Goal: Book appointment/travel/reservation

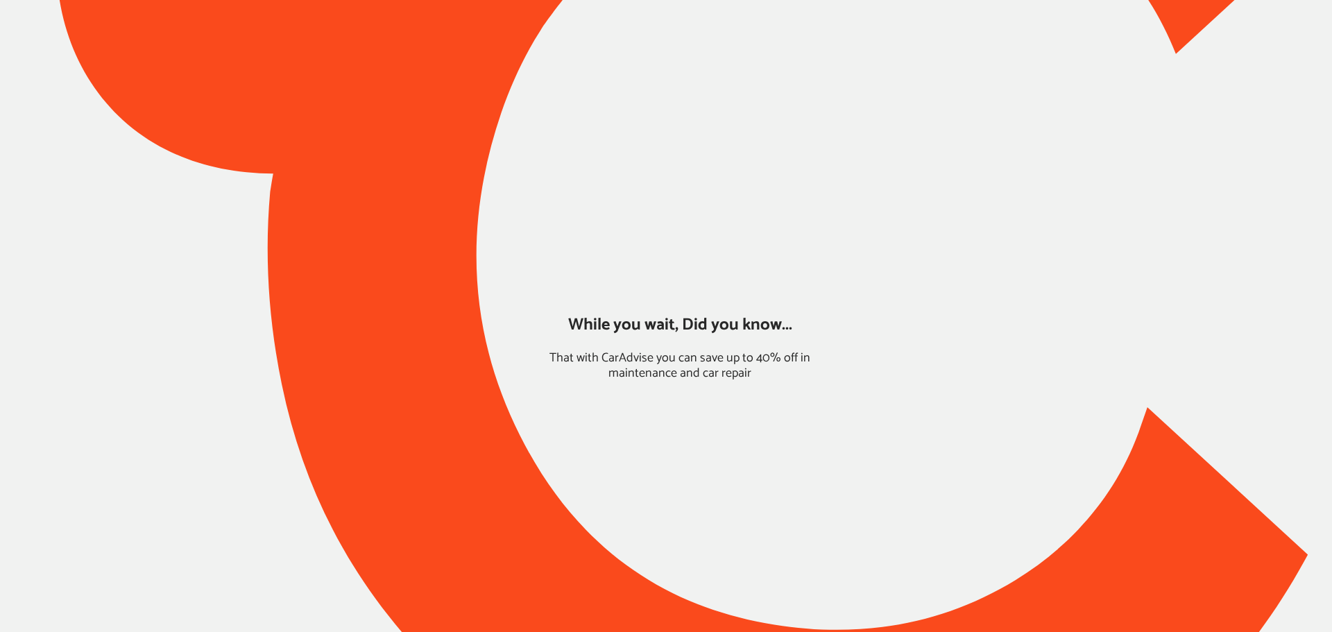
type input "*****"
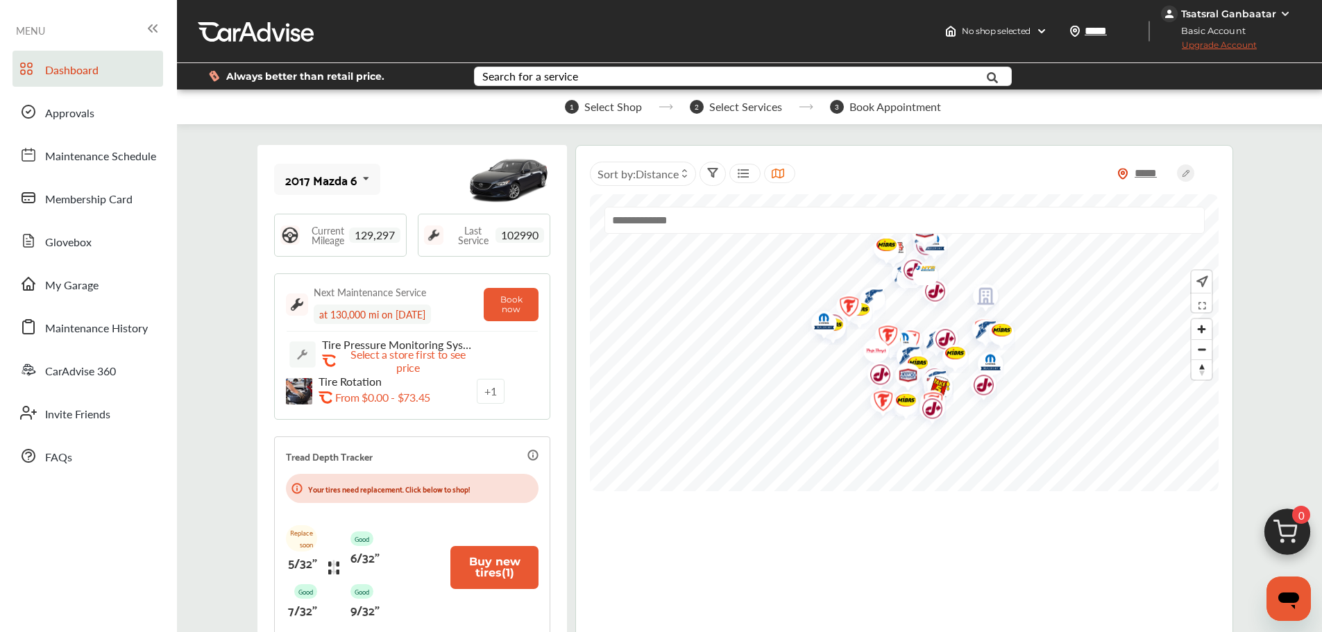
click at [293, 185] on div "2017 Mazda 6" at bounding box center [320, 180] width 71 height 14
click at [309, 260] on div "2015 Honda Fit" at bounding box center [325, 256] width 79 height 28
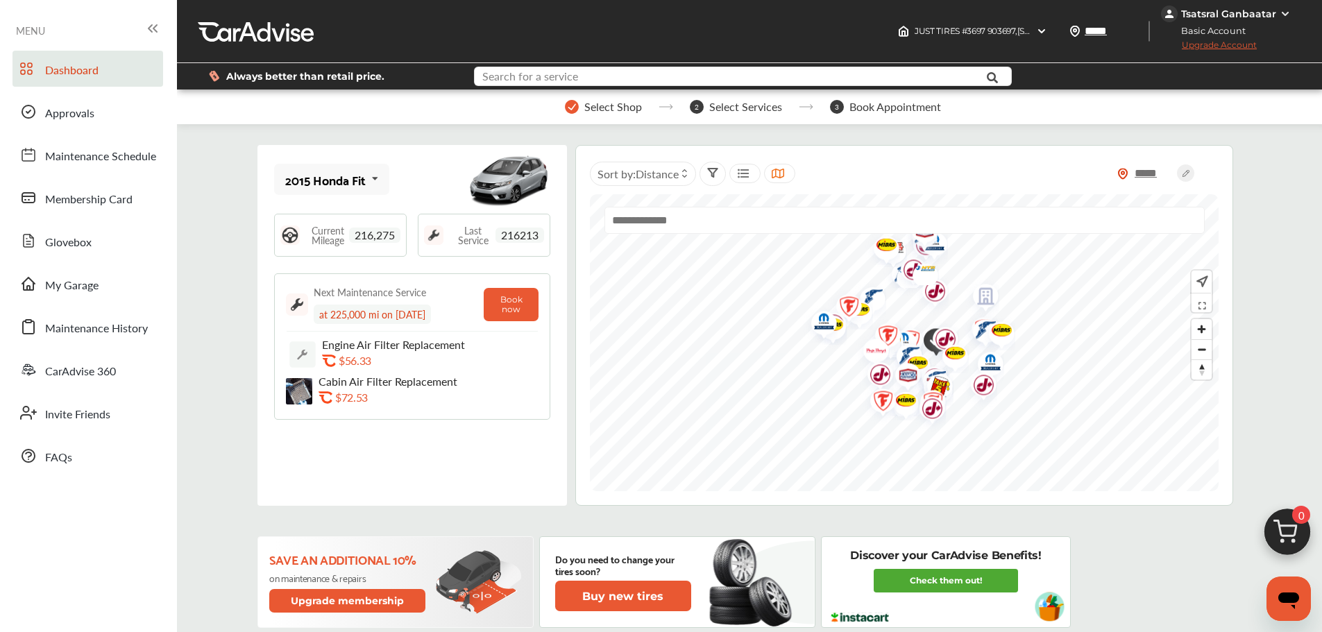
click at [656, 85] on input "text" at bounding box center [720, 78] width 491 height 22
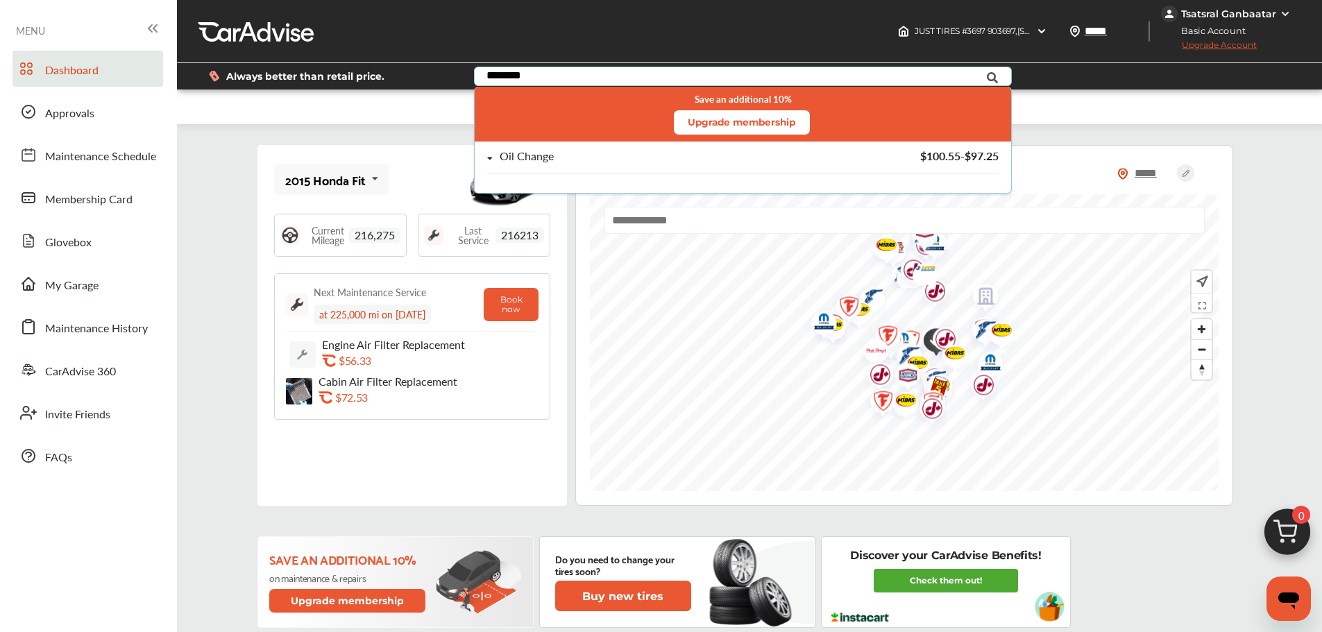
type input "********"
click at [629, 158] on div "Oil Change" at bounding box center [666, 157] width 358 height 12
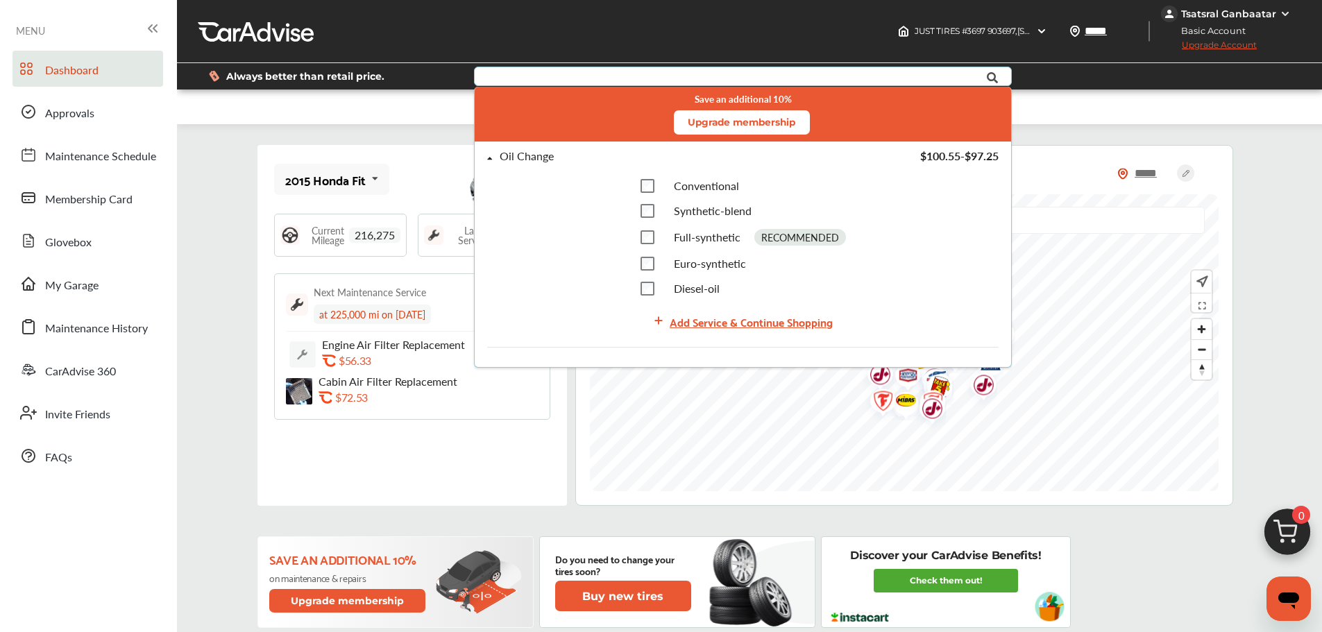
click at [699, 322] on div "Add Service & Continue Shopping" at bounding box center [751, 321] width 163 height 19
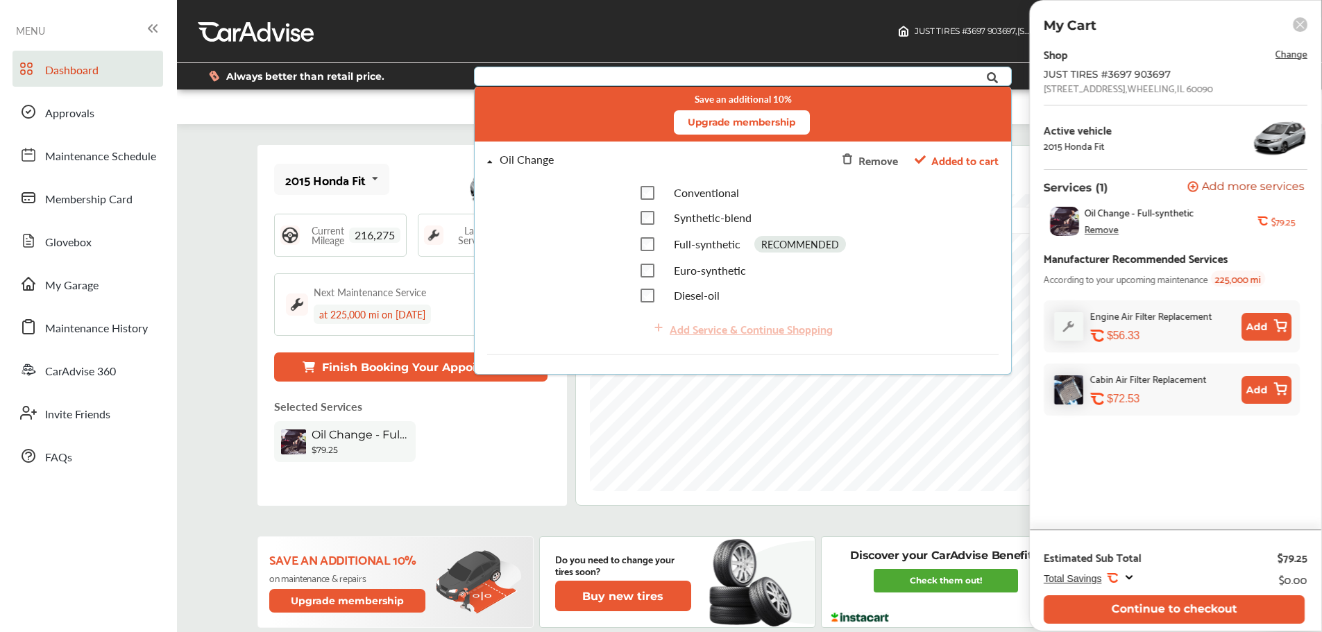
click at [1006, 547] on button "Continue to checkout" at bounding box center [1174, 609] width 261 height 28
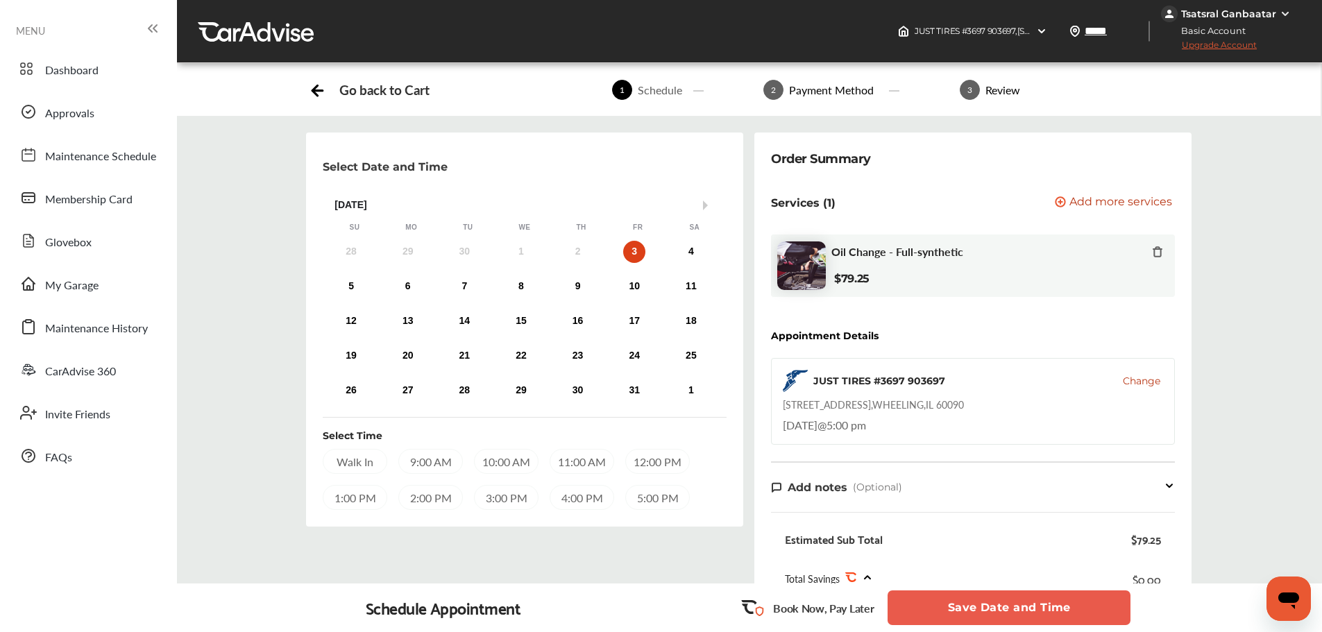
click at [468, 288] on div "7" at bounding box center [464, 286] width 22 height 22
click at [670, 497] on div "5:00 PM" at bounding box center [657, 497] width 65 height 25
click at [930, 547] on div "Total Savings .st0{fill:#FA4A1C;} $0.00" at bounding box center [973, 579] width 376 height 33
click at [946, 547] on button "Save Date and Time" at bounding box center [1008, 607] width 243 height 35
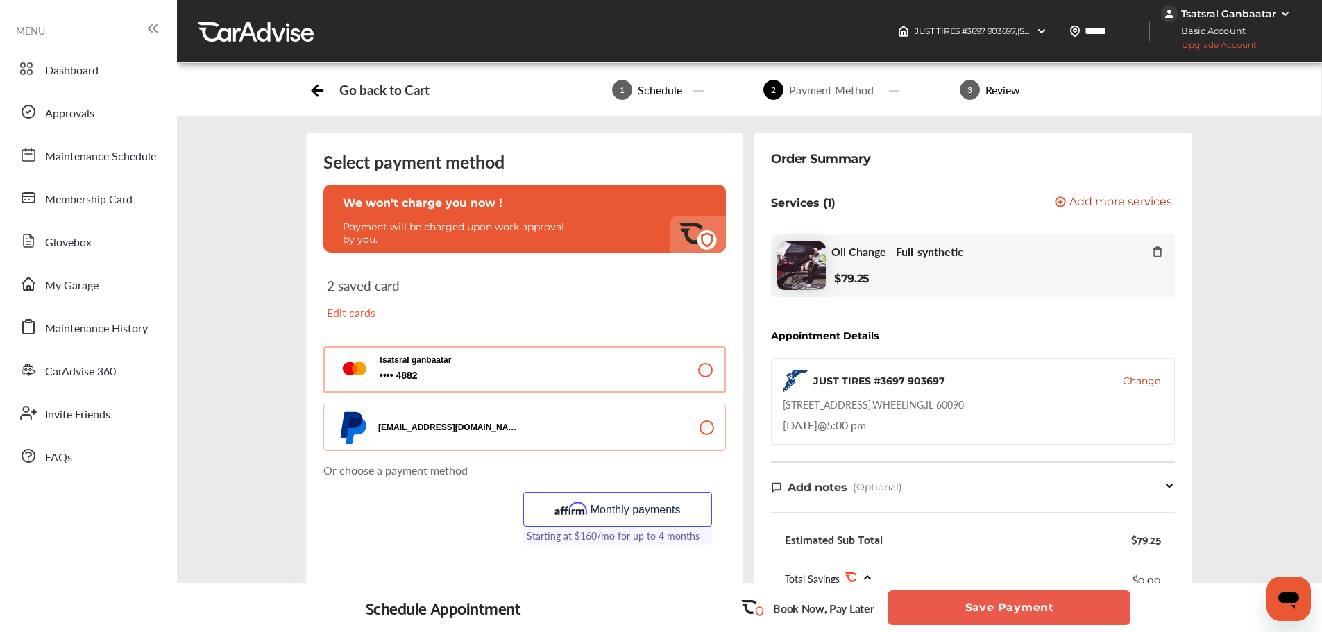
click at [1006, 547] on button "Save Payment" at bounding box center [1008, 607] width 243 height 35
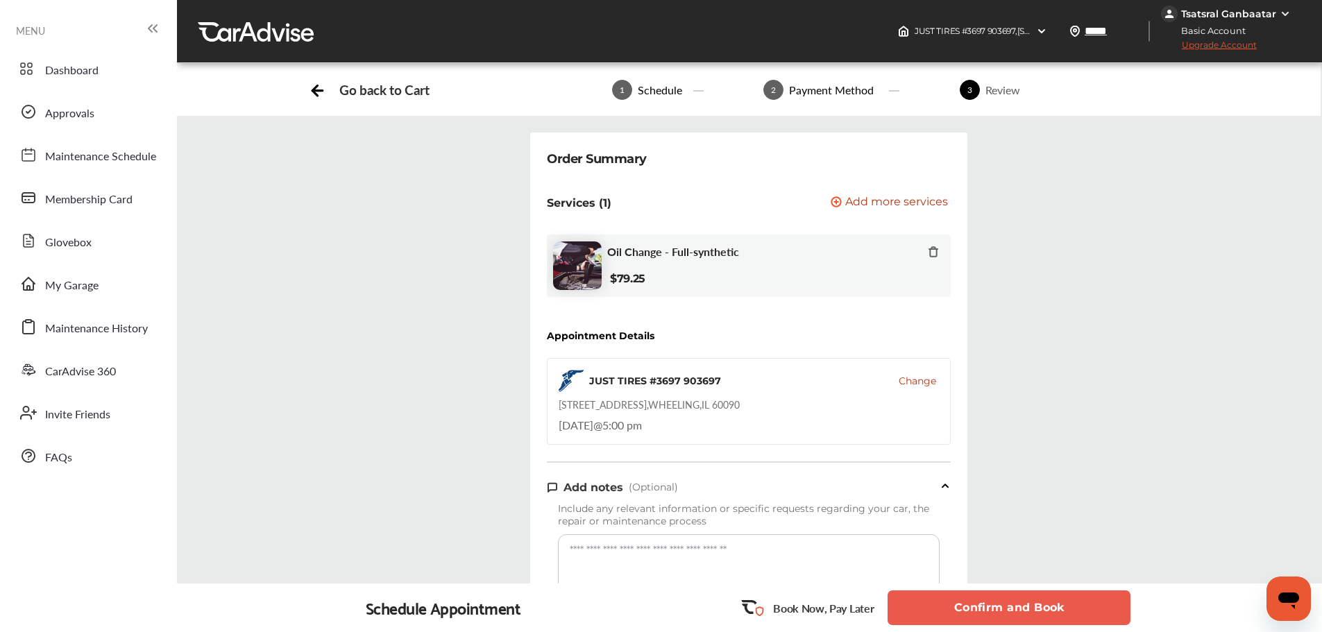
click at [1006, 547] on button "Confirm and Book" at bounding box center [1008, 607] width 243 height 35
